Goal: Task Accomplishment & Management: Use online tool/utility

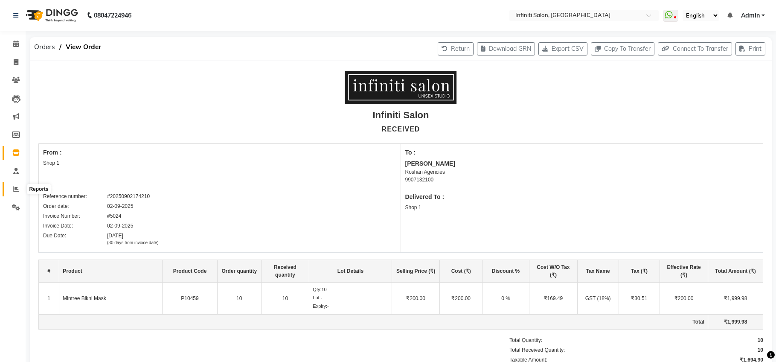
click at [18, 190] on icon at bounding box center [16, 189] width 6 height 6
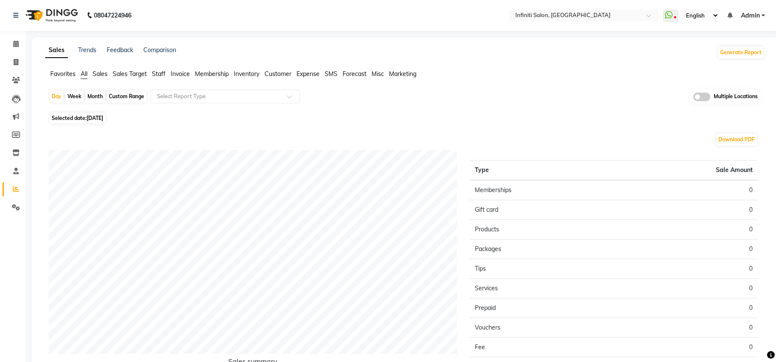
click at [155, 74] on span "Staff" at bounding box center [159, 74] width 14 height 8
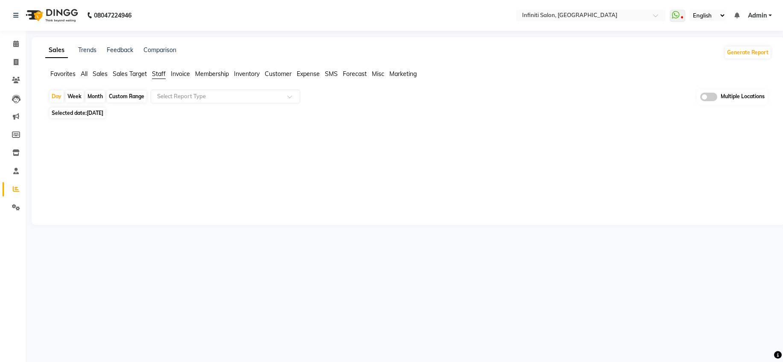
click at [100, 97] on div "Month" at bounding box center [95, 96] width 20 height 12
select select "9"
select select "2025"
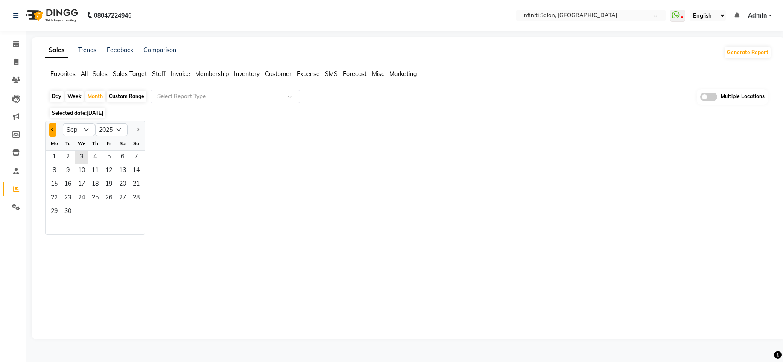
click at [50, 130] on button "Previous month" at bounding box center [52, 130] width 7 height 14
select select "8"
click at [79, 165] on span "6" at bounding box center [82, 171] width 14 height 14
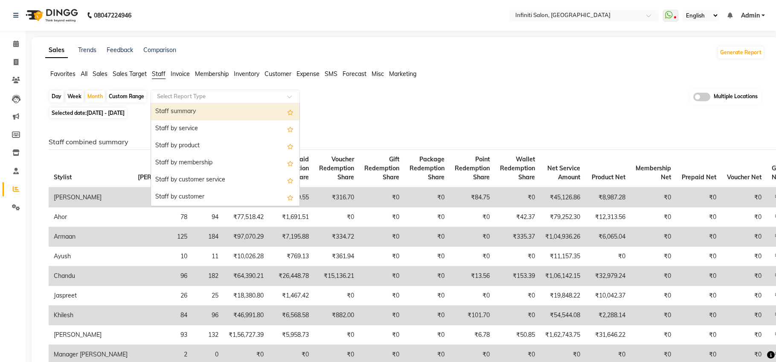
click at [191, 97] on input "text" at bounding box center [216, 96] width 123 height 9
click at [191, 112] on div "Staff summary" at bounding box center [225, 111] width 149 height 17
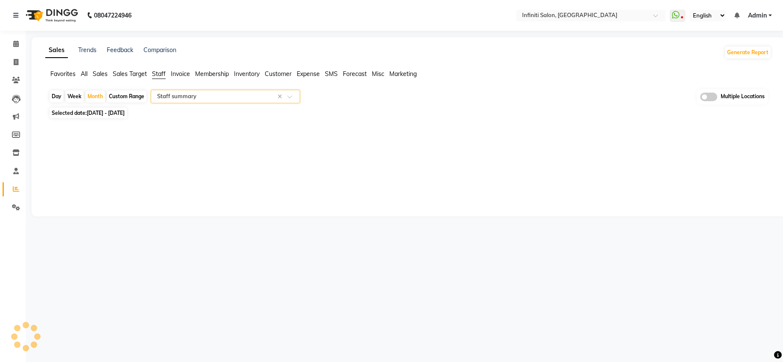
select select "full_report"
select select "csv"
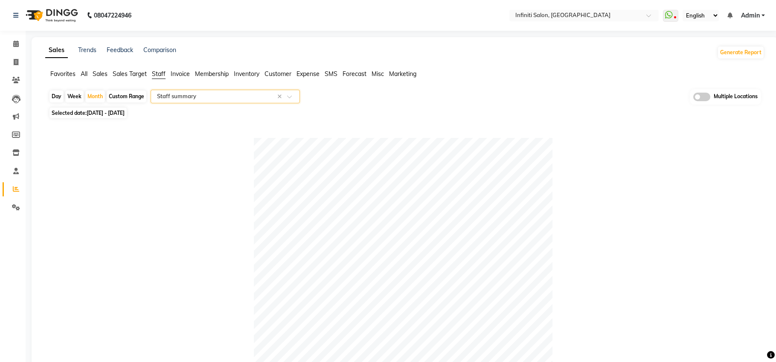
click at [704, 94] on span at bounding box center [702, 97] width 17 height 9
click at [694, 98] on input "checkbox" at bounding box center [694, 98] width 0 height 0
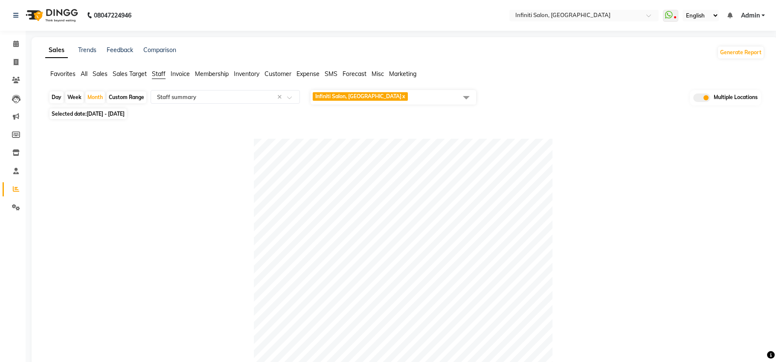
click at [432, 98] on span "Infiniti Salon, [GEOGRAPHIC_DATA] x" at bounding box center [394, 97] width 166 height 15
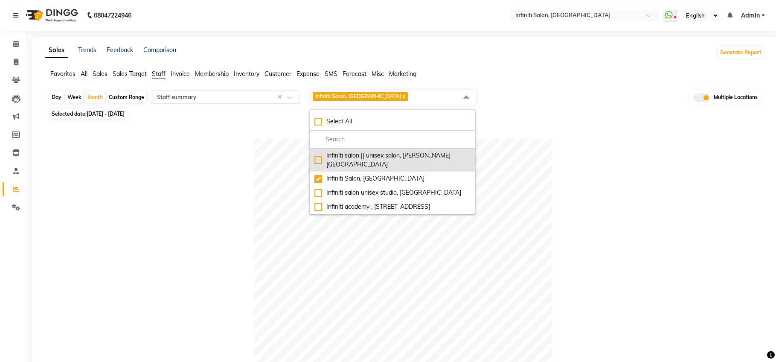
click at [359, 157] on div "Infiniti salon || unisex salon, [PERSON_NAME][GEOGRAPHIC_DATA]" at bounding box center [393, 160] width 156 height 18
checkbox input "true"
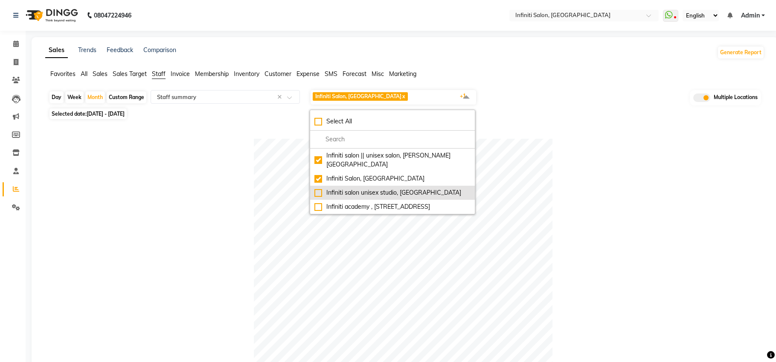
click at [364, 188] on div "Infiniti salon unisex studio, [GEOGRAPHIC_DATA]" at bounding box center [393, 192] width 156 height 9
checkbox input "true"
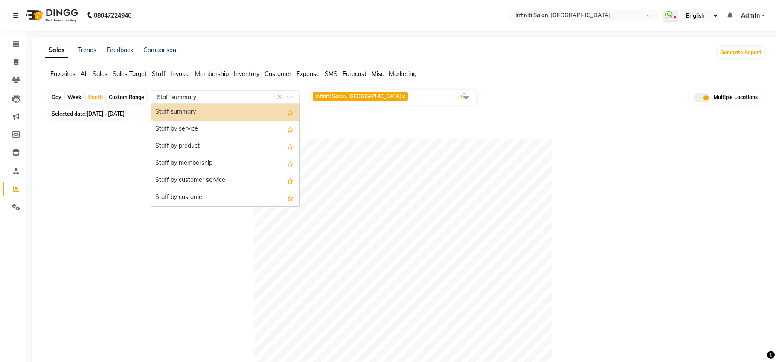
click at [249, 101] on input "text" at bounding box center [216, 97] width 123 height 9
click at [252, 126] on div "Staff by service" at bounding box center [225, 129] width 149 height 17
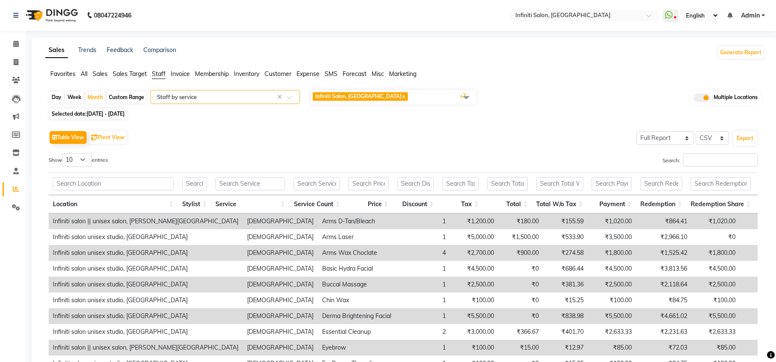
click at [254, 99] on input "text" at bounding box center [216, 97] width 123 height 9
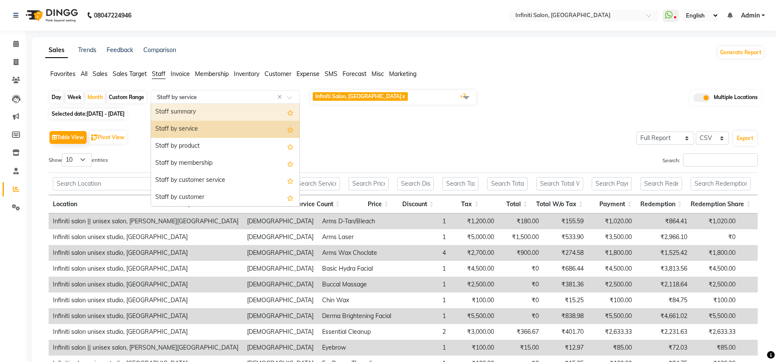
click at [248, 111] on div "Staff summary" at bounding box center [225, 112] width 149 height 17
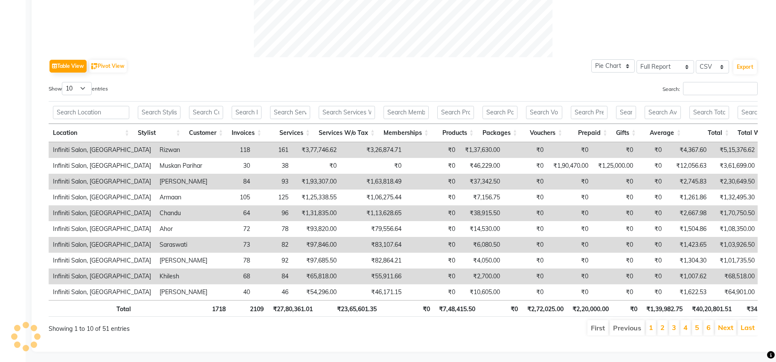
scroll to position [396, 0]
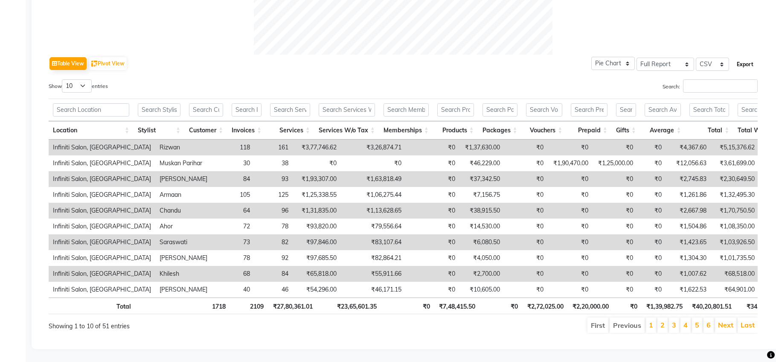
click at [749, 57] on button "Export" at bounding box center [745, 64] width 23 height 15
